Goal: Contribute content: Add original content to the website for others to see

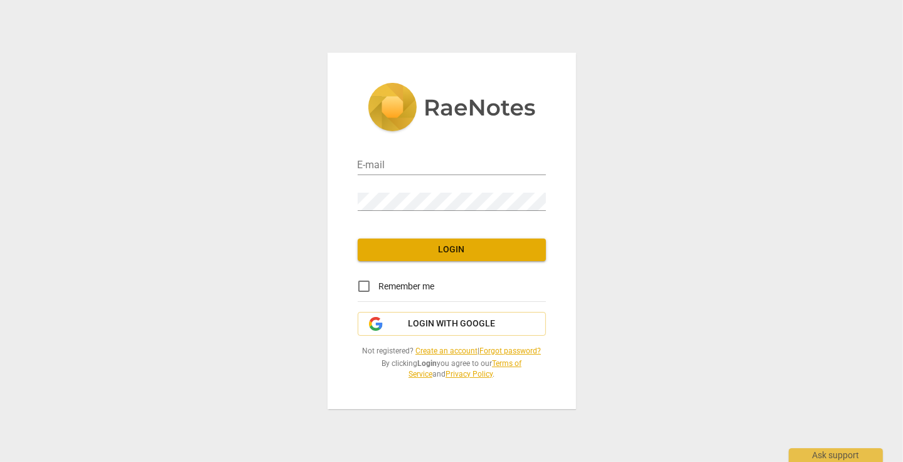
type input "[PERSON_NAME][EMAIL_ADDRESS][PERSON_NAME][DOMAIN_NAME]"
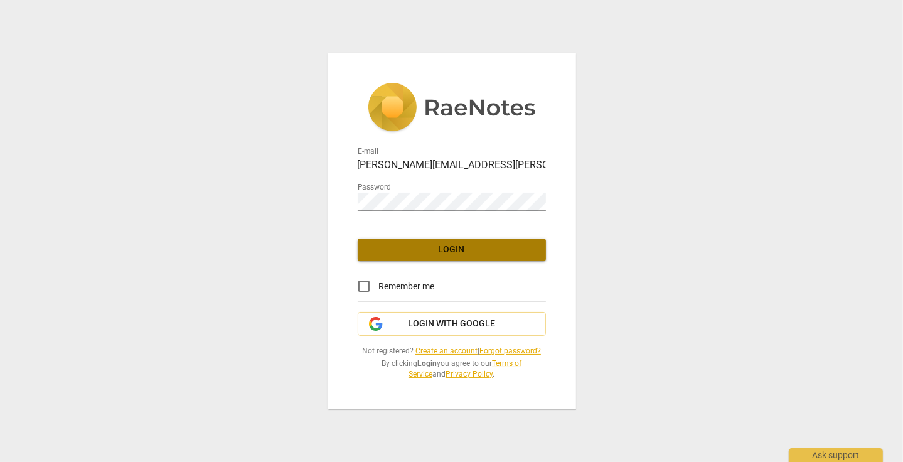
click at [441, 254] on span "Login" at bounding box center [452, 250] width 168 height 13
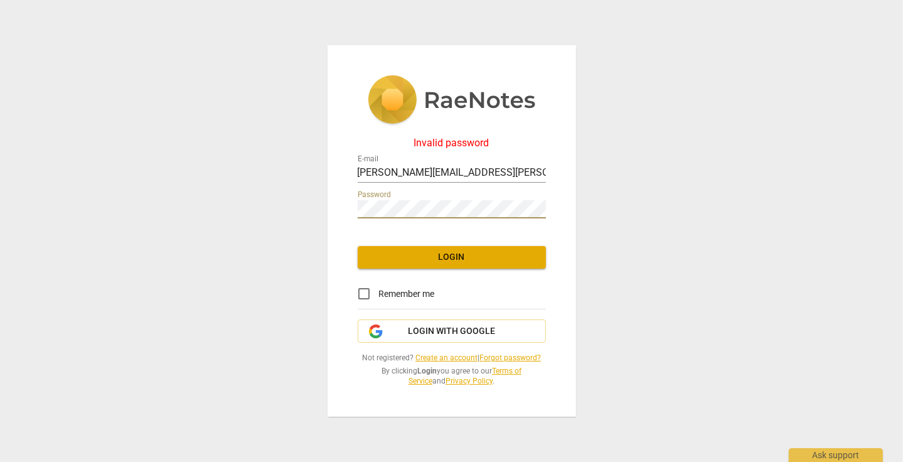
click at [235, 189] on div "Invalid password E-mail [PERSON_NAME][EMAIL_ADDRESS][PERSON_NAME][DOMAIN_NAME] …" at bounding box center [451, 231] width 903 height 462
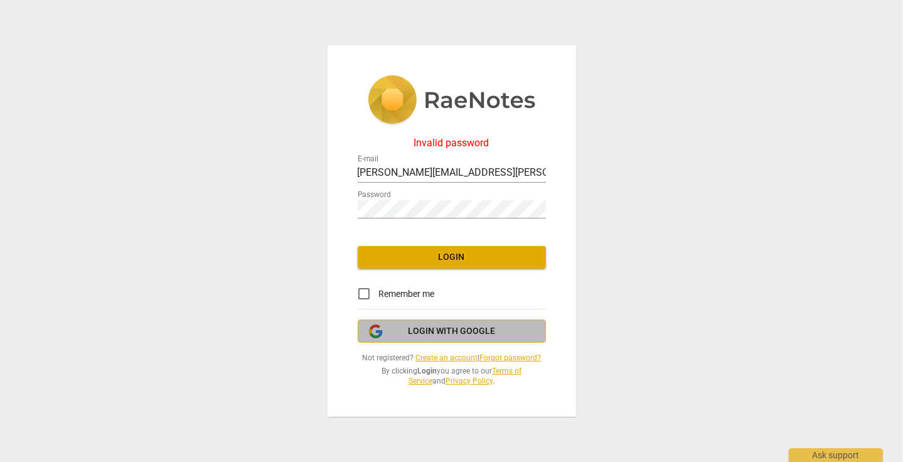
click at [434, 332] on span "Login with Google" at bounding box center [451, 331] width 87 height 13
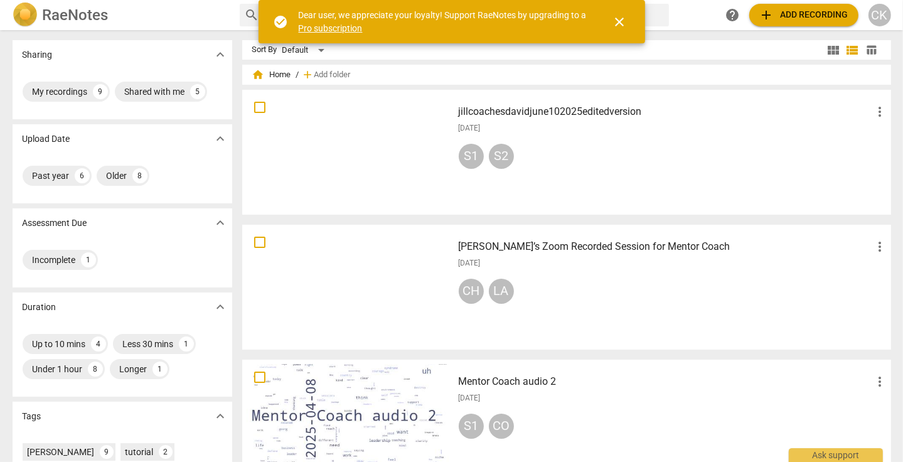
click at [767, 8] on span "add" at bounding box center [766, 15] width 15 height 15
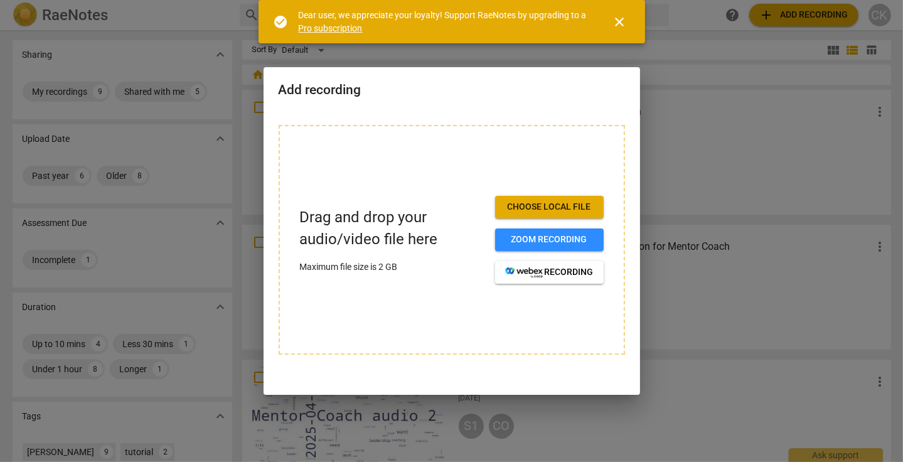
drag, startPoint x: 346, startPoint y: 267, endPoint x: 431, endPoint y: 341, distance: 112.5
click at [431, 341] on div "Drag and drop your audio/video file here Maximum file size is 2 GB Choose local…" at bounding box center [452, 240] width 346 height 230
click at [530, 203] on span "Choose local file" at bounding box center [549, 207] width 89 height 13
drag, startPoint x: 619, startPoint y: 21, endPoint x: 663, endPoint y: 148, distance: 134.8
click at [627, 0] on body "RaeNotes search help add Add recording CK Sharing expand_more My recordings 9 S…" at bounding box center [451, 0] width 903 height 0
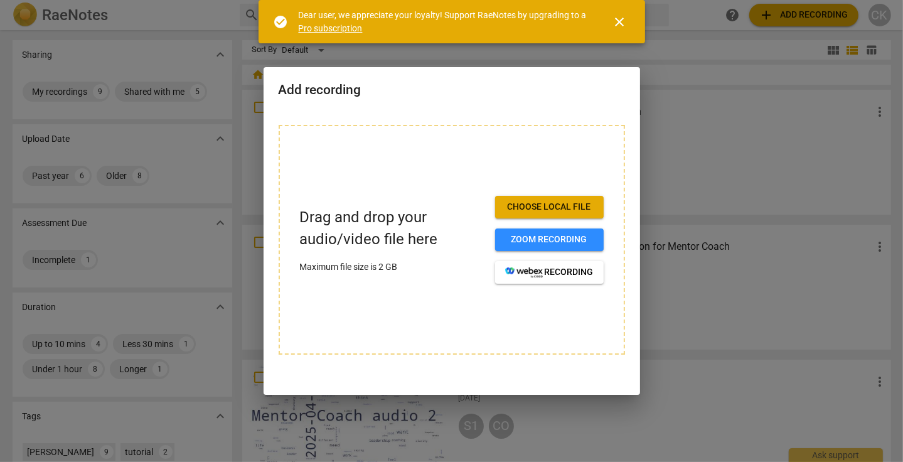
click at [698, 156] on div at bounding box center [451, 231] width 903 height 462
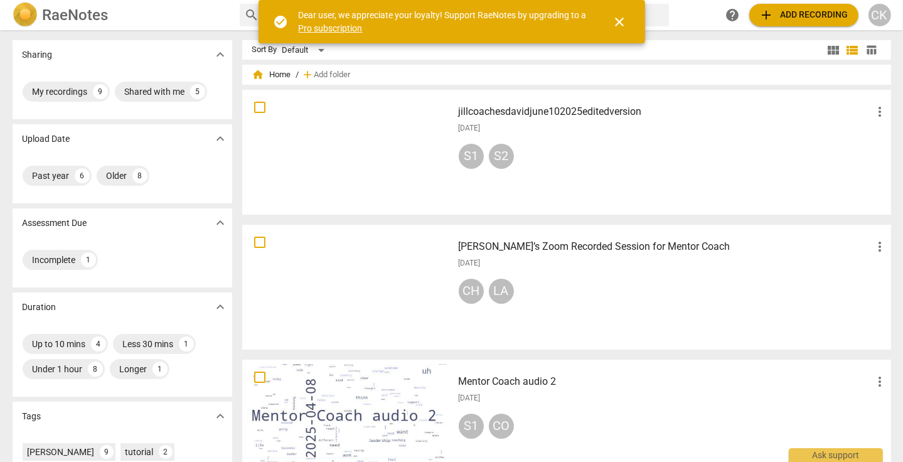
click at [766, 10] on span "add" at bounding box center [766, 15] width 15 height 15
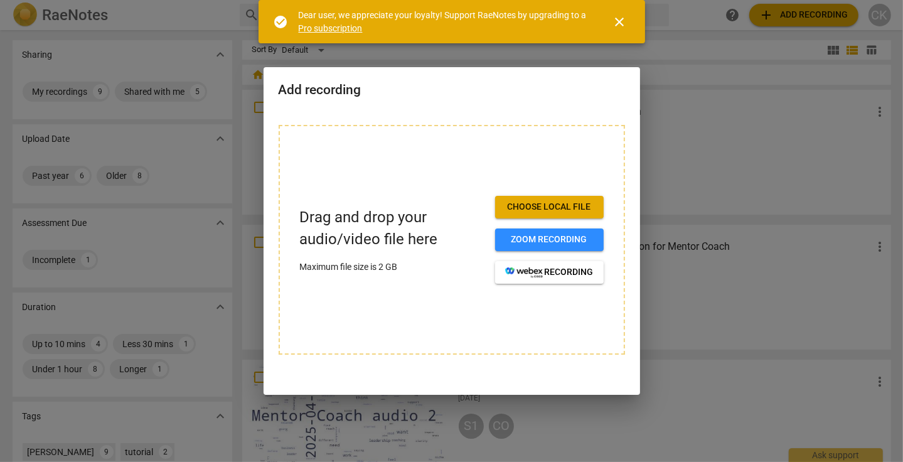
drag, startPoint x: 390, startPoint y: 299, endPoint x: 348, endPoint y: 208, distance: 100.3
drag, startPoint x: 348, startPoint y: 208, endPoint x: 433, endPoint y: 321, distance: 141.2
click at [433, 321] on div "Drag and drop your audio/video file here Maximum file size is 2 GB Choose local…" at bounding box center [452, 240] width 346 height 230
click at [618, 21] on span "close" at bounding box center [620, 21] width 15 height 15
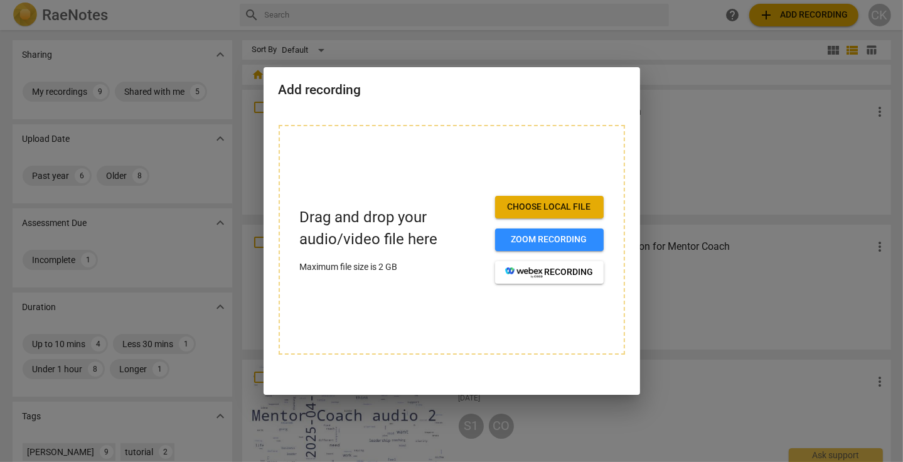
click at [477, 42] on div at bounding box center [451, 231] width 903 height 462
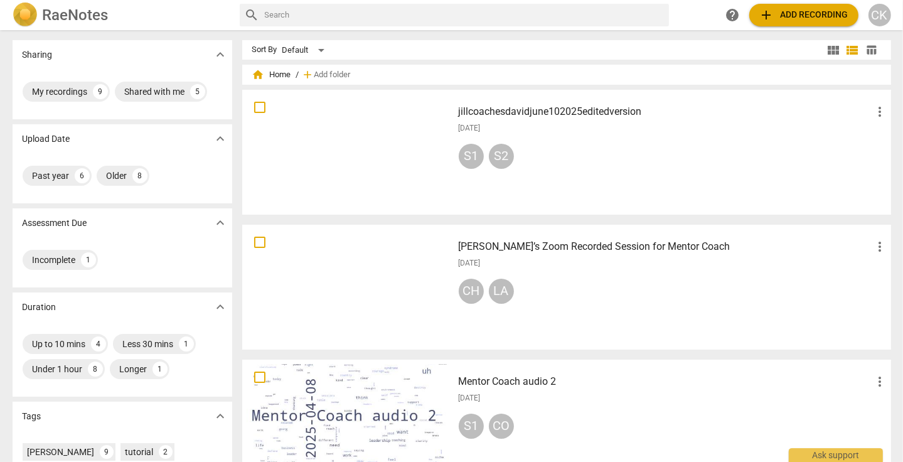
click at [282, 18] on input "text" at bounding box center [464, 15] width 399 height 20
click at [778, 17] on span "add Add recording" at bounding box center [803, 15] width 89 height 15
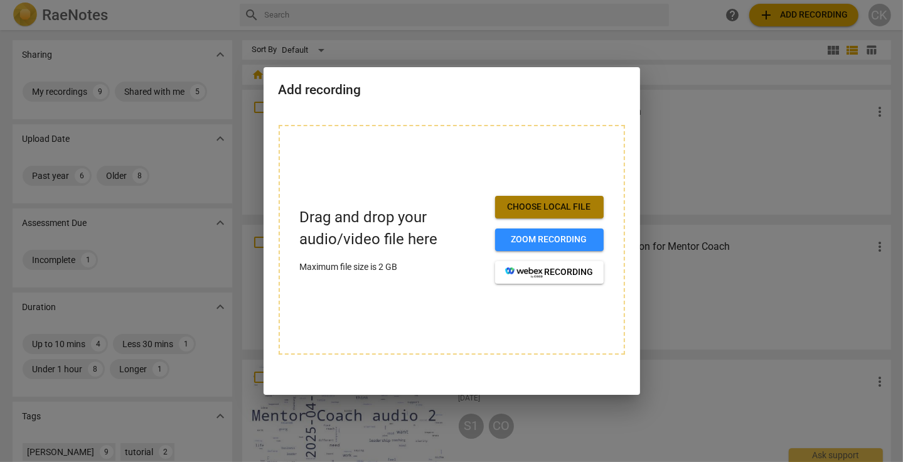
click at [522, 207] on span "Choose local file" at bounding box center [549, 207] width 89 height 13
click at [709, 72] on div at bounding box center [451, 231] width 903 height 462
